Goal: Transaction & Acquisition: Purchase product/service

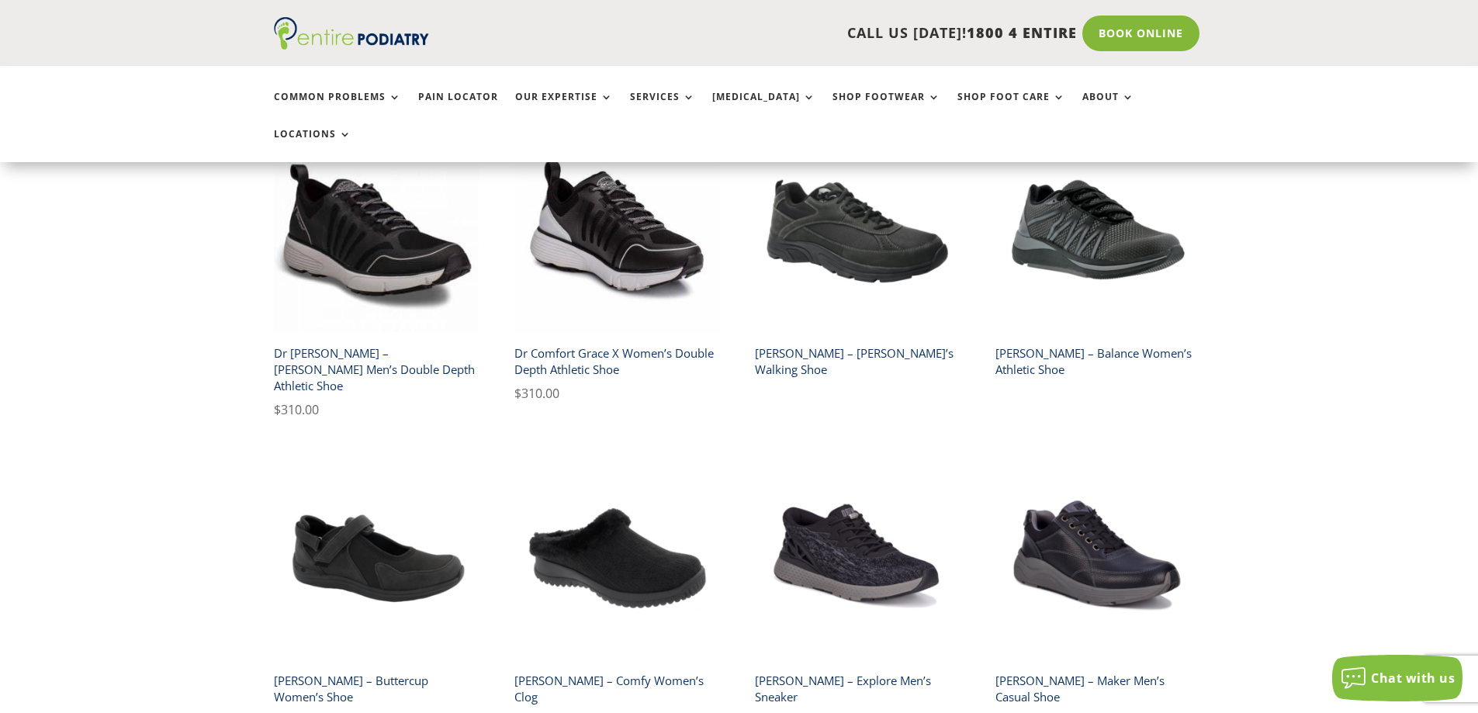
scroll to position [534, 0]
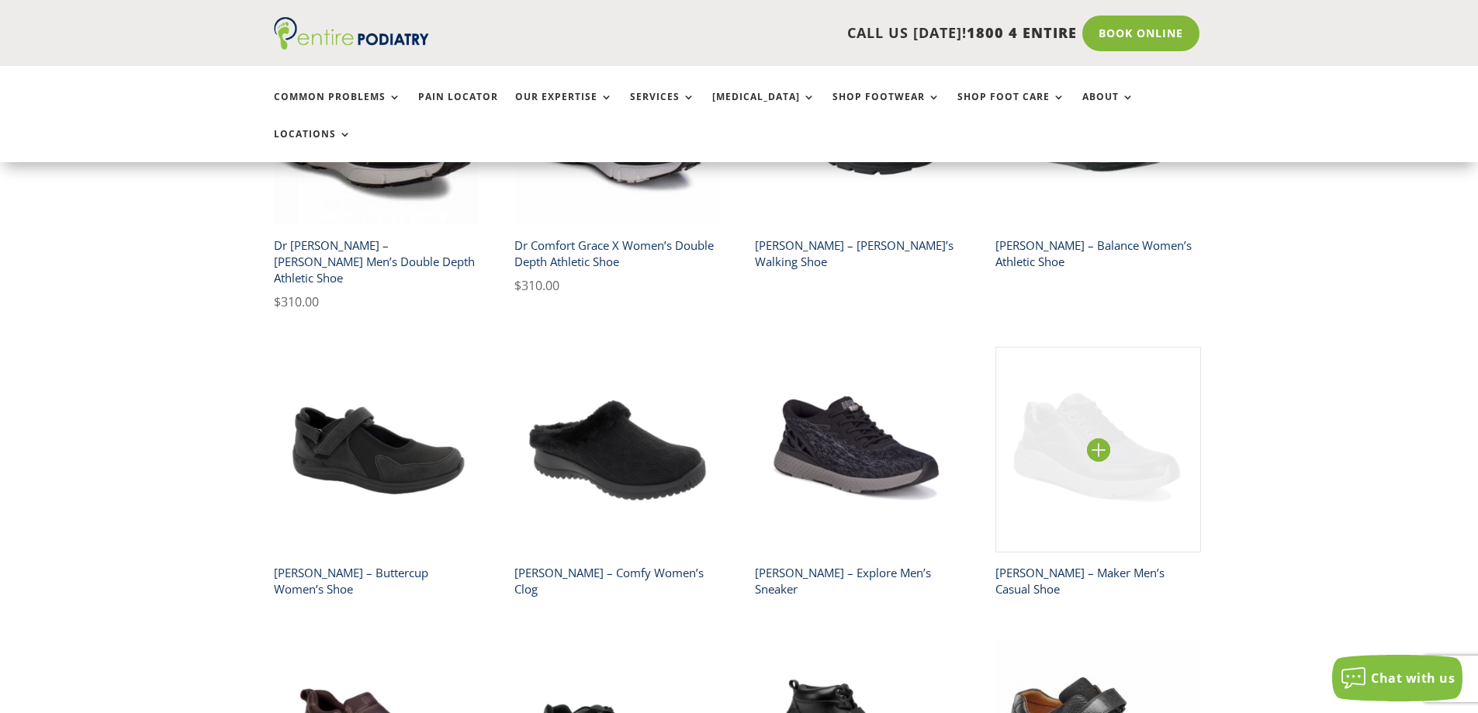
click at [1105, 399] on img at bounding box center [1098, 450] width 206 height 206
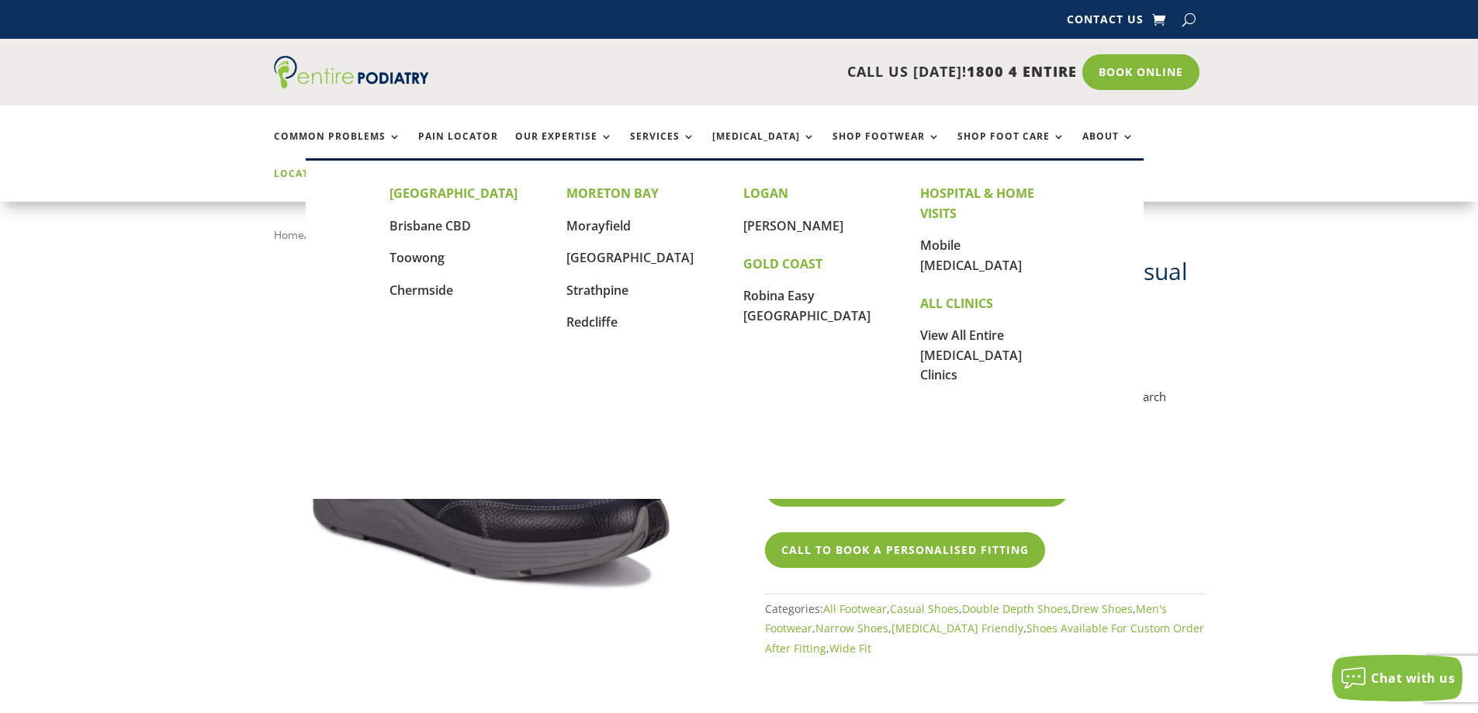
click at [351, 168] on link "Locations" at bounding box center [313, 184] width 78 height 33
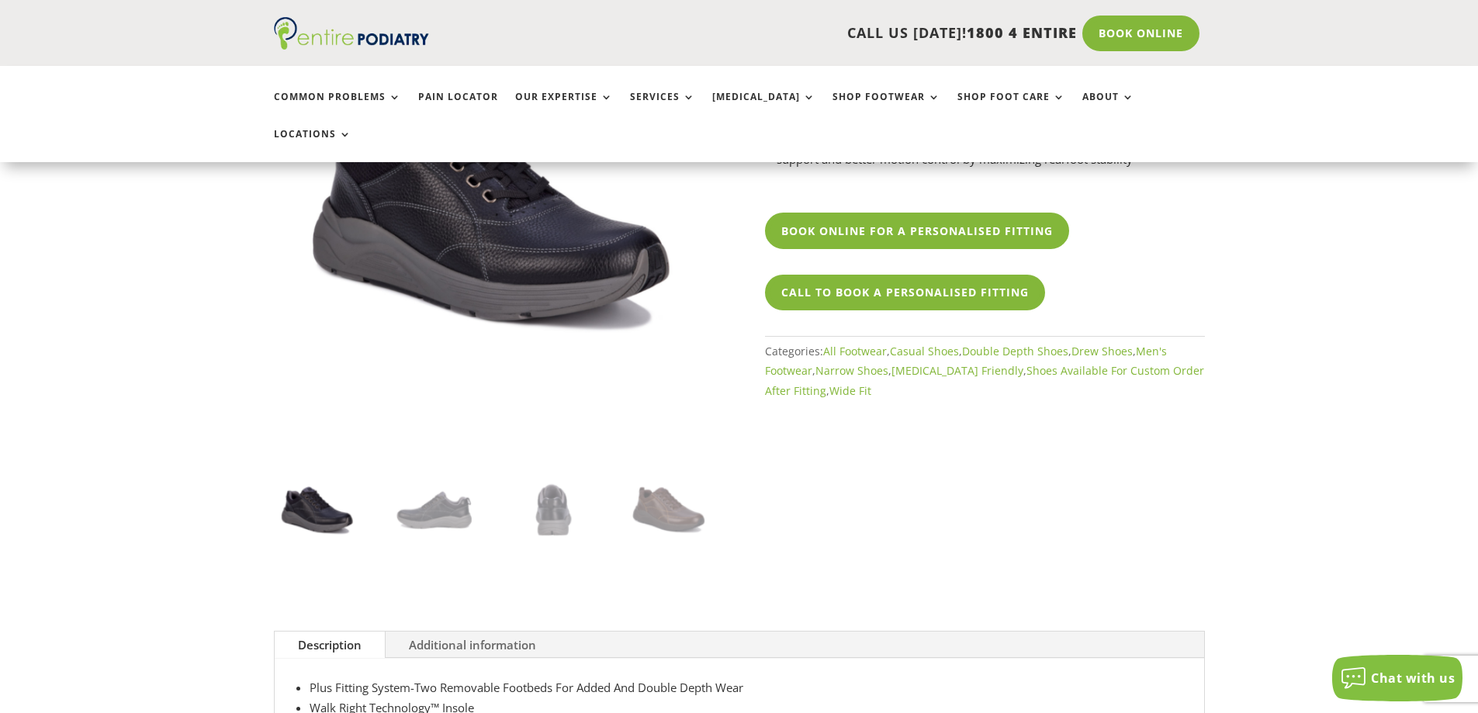
scroll to position [274, 0]
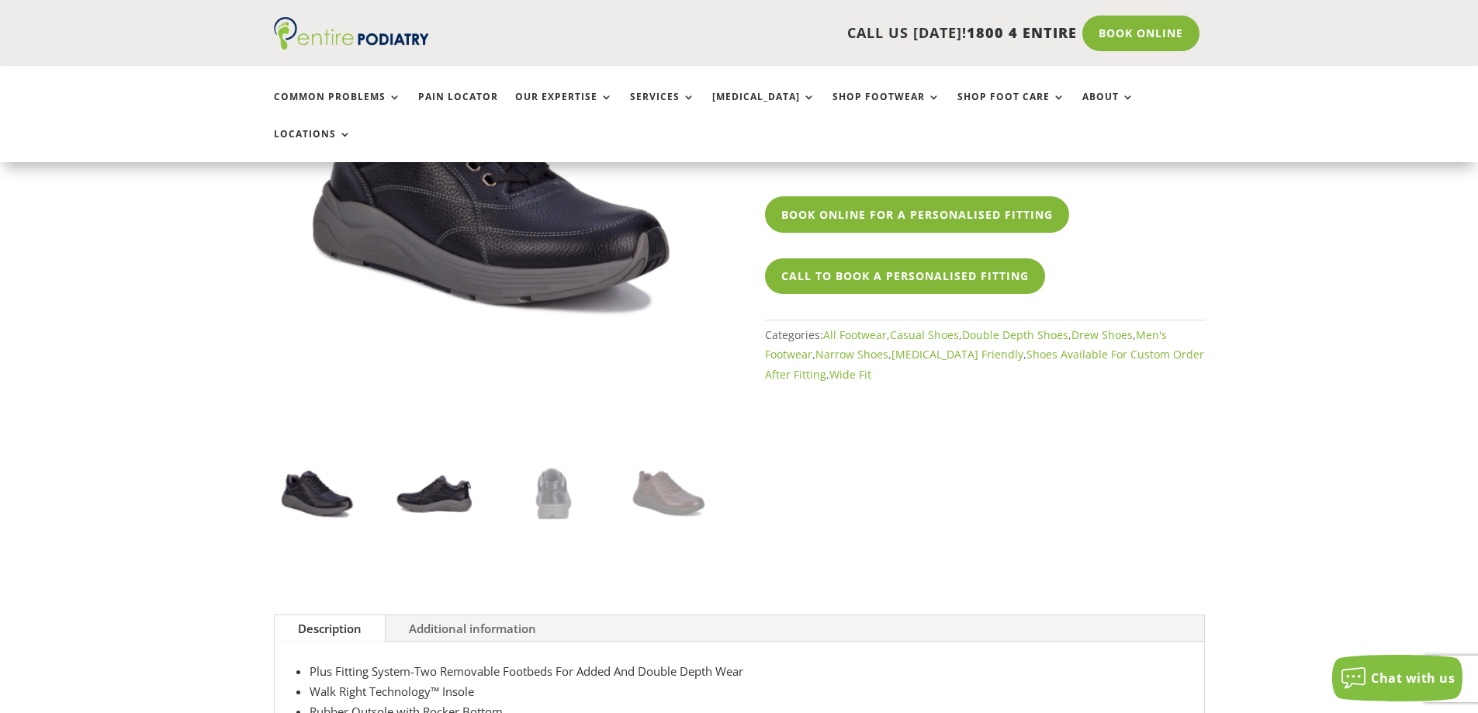
click at [424, 459] on img at bounding box center [435, 495] width 88 height 88
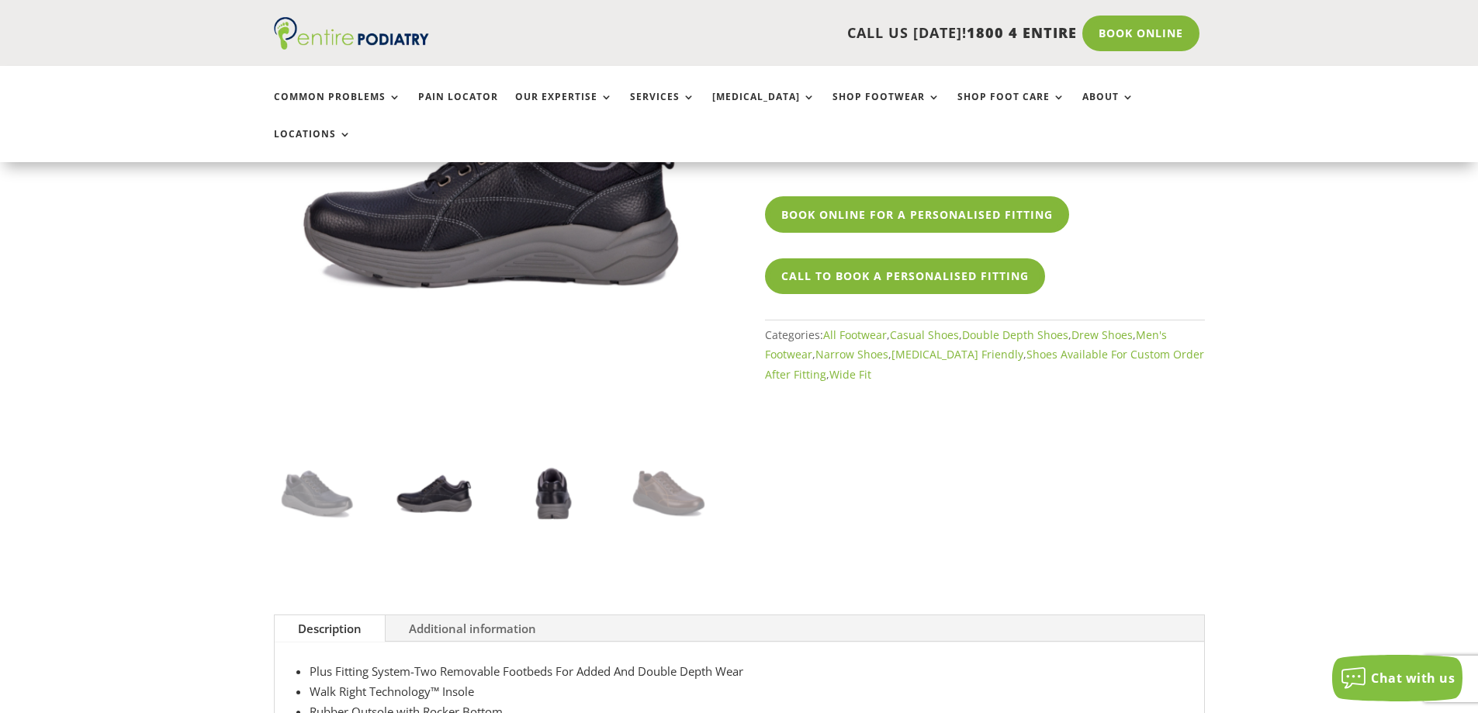
click at [533, 456] on img at bounding box center [552, 495] width 88 height 88
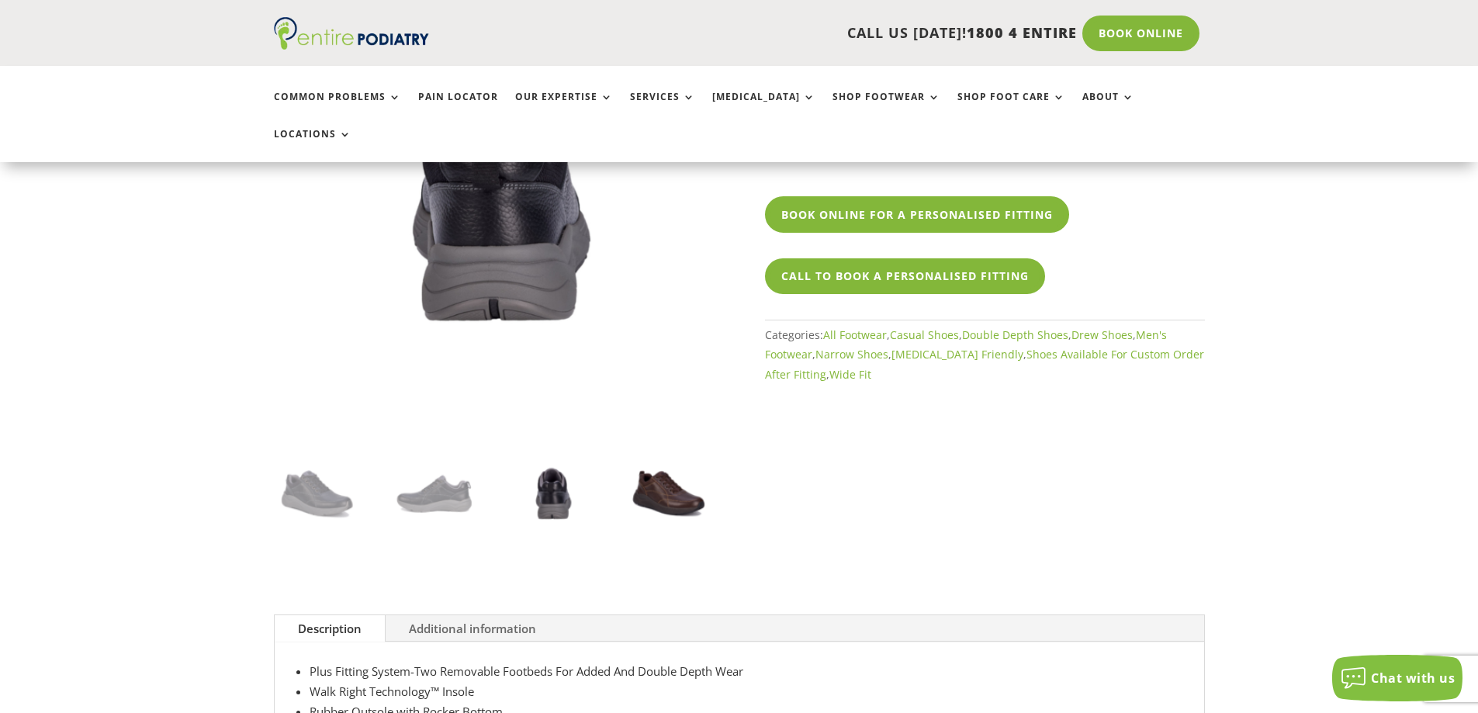
click at [669, 453] on img at bounding box center [669, 495] width 88 height 88
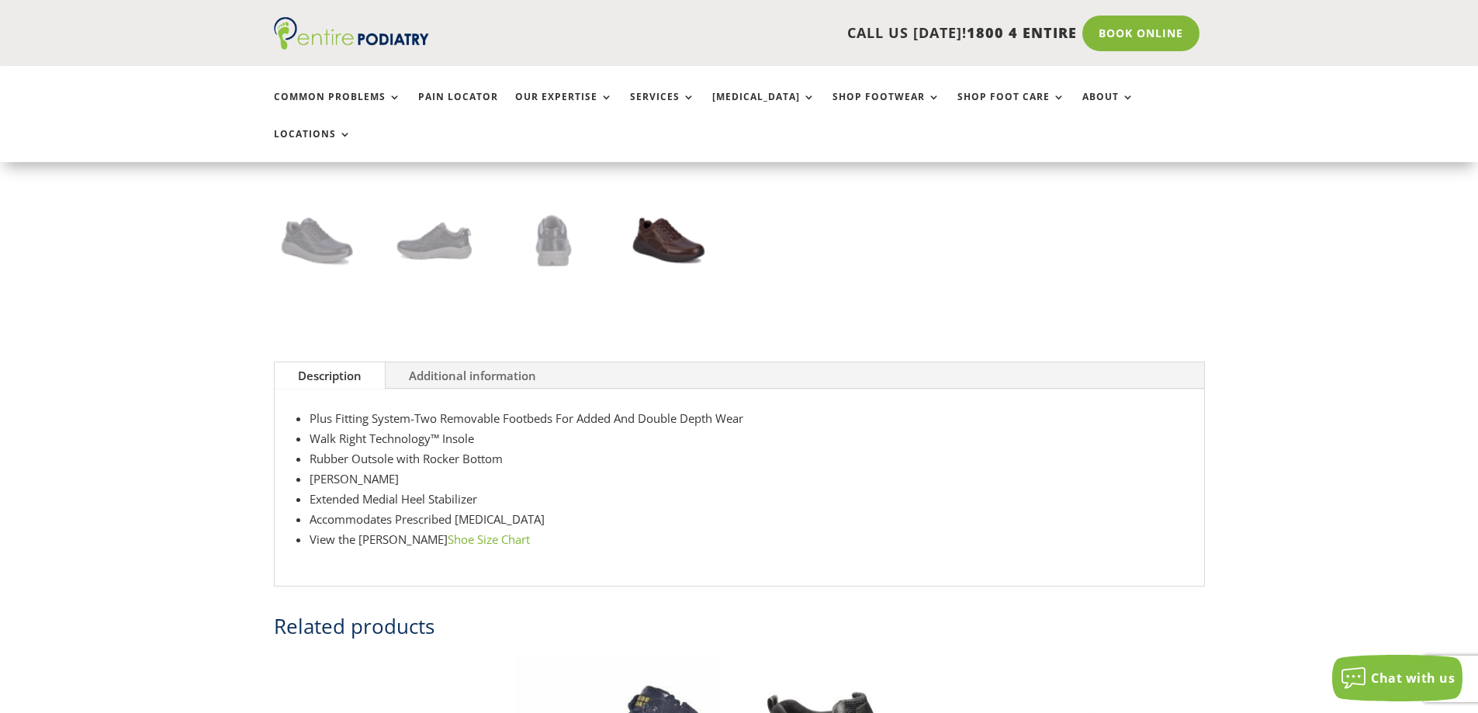
scroll to position [804, 0]
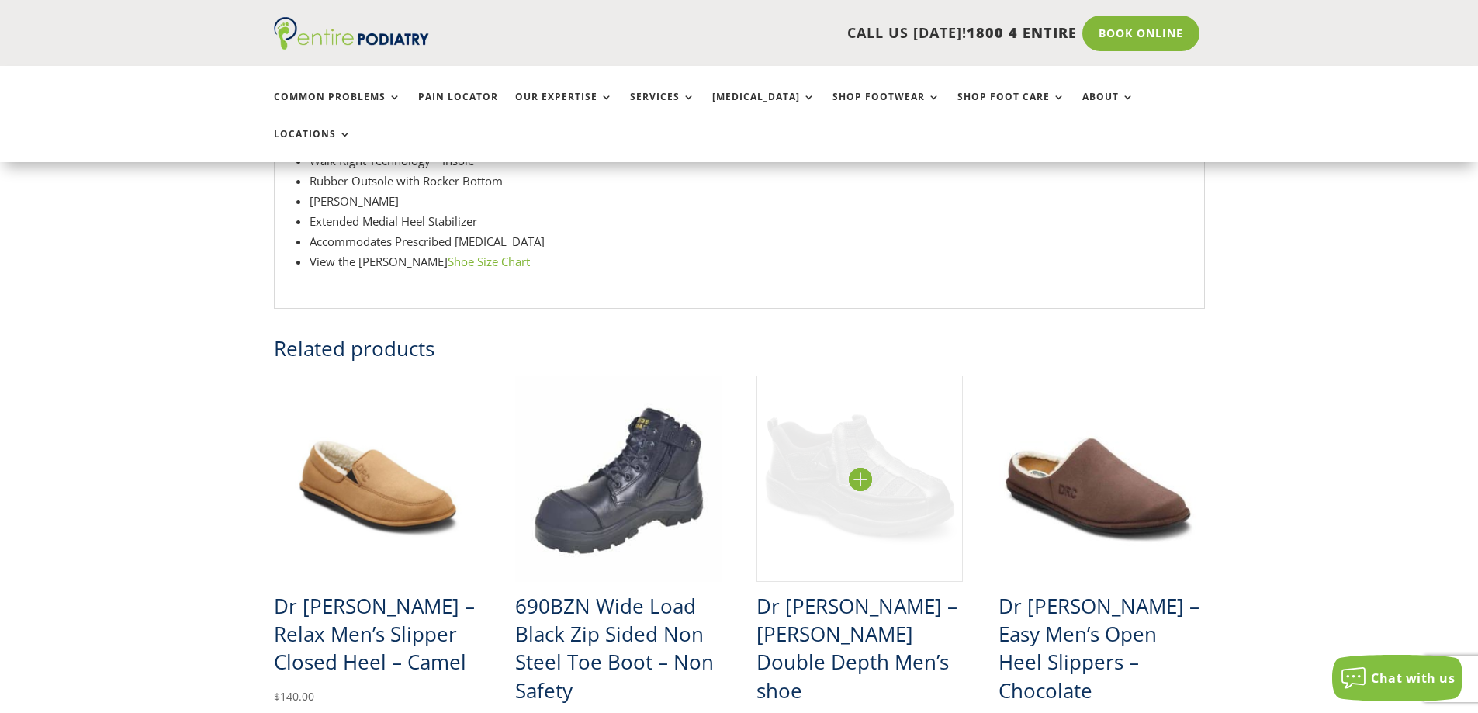
click at [866, 444] on img at bounding box center [859, 478] width 206 height 206
